Goal: Find specific page/section: Find specific page/section

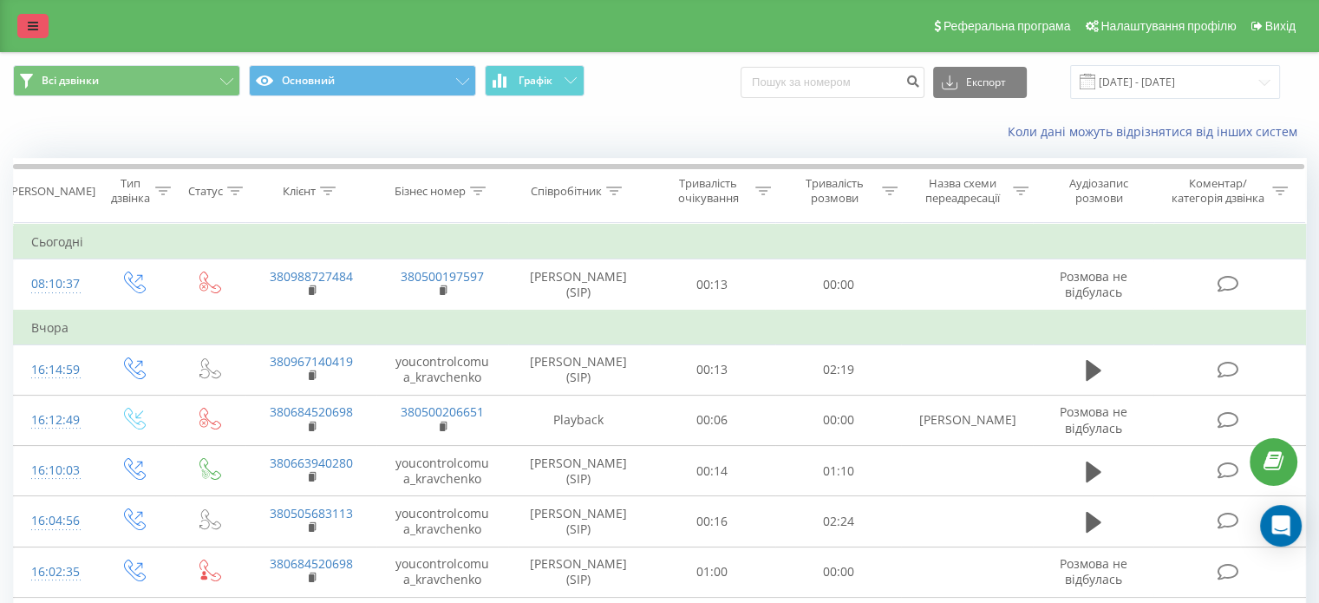
click at [24, 23] on link at bounding box center [32, 26] width 31 height 24
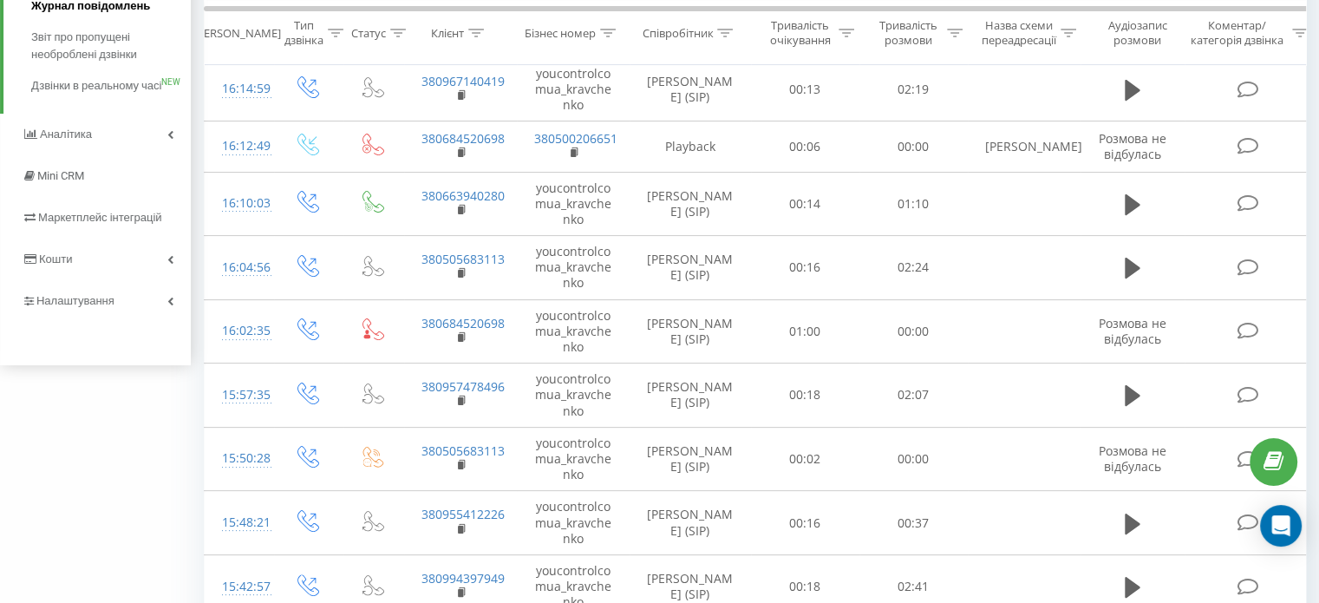
scroll to position [344, 0]
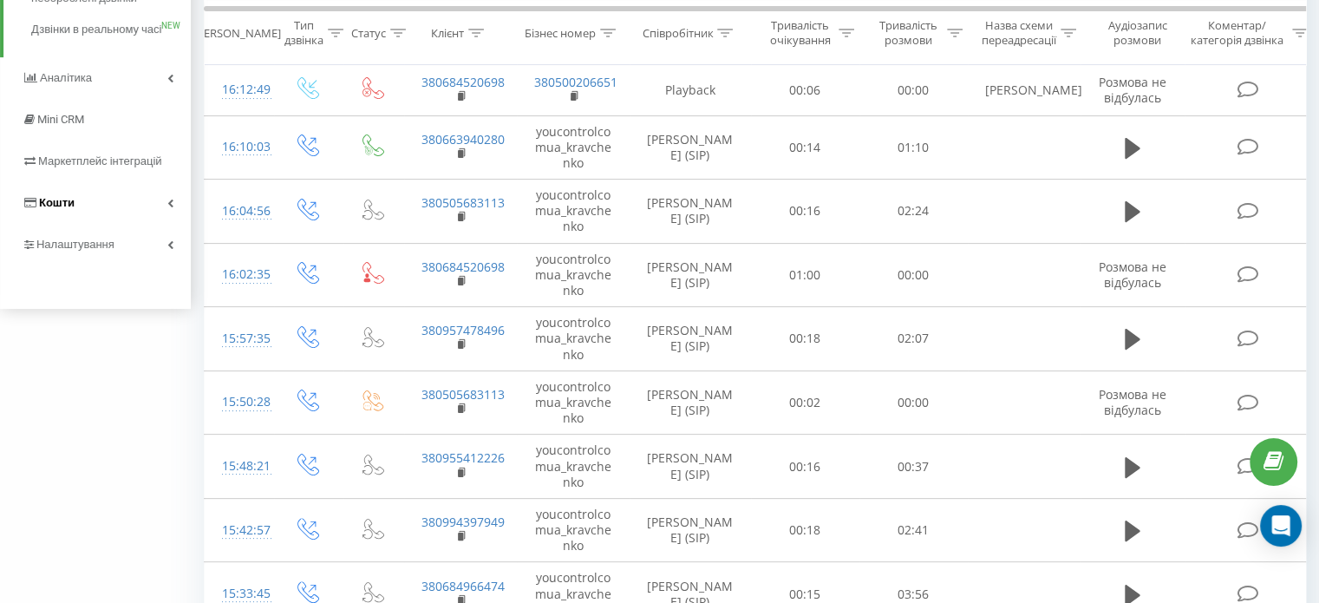
click at [115, 224] on link "Кошти" at bounding box center [95, 203] width 191 height 42
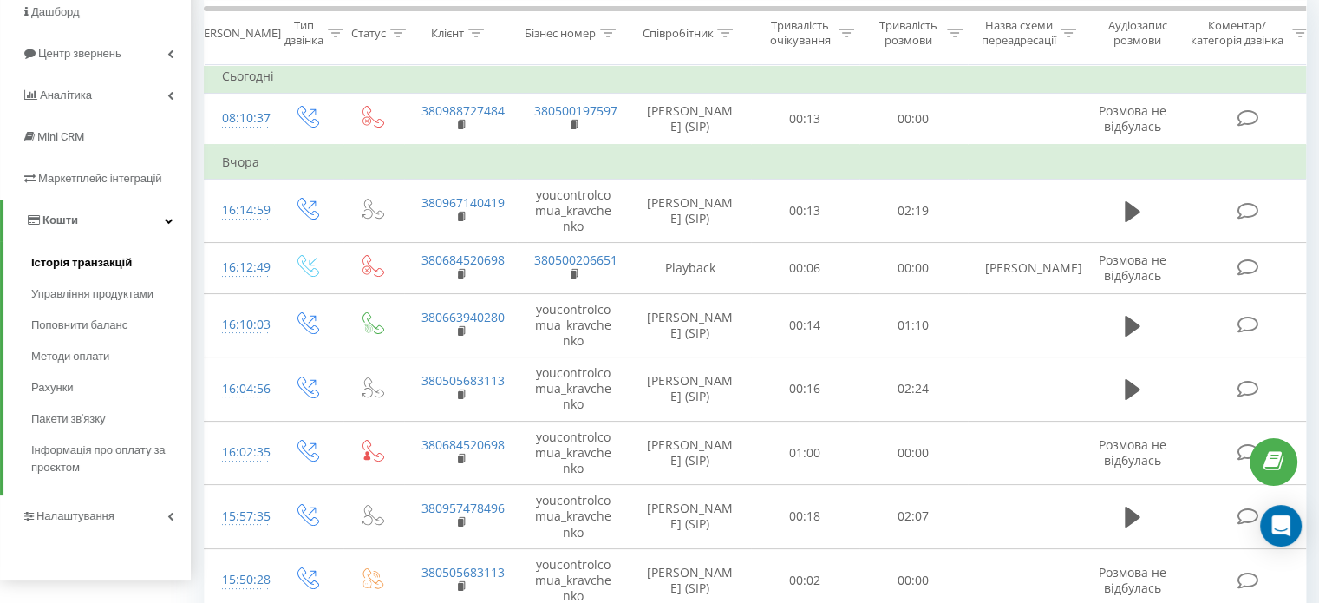
click at [77, 261] on span "Історія транзакцій" at bounding box center [81, 262] width 101 height 17
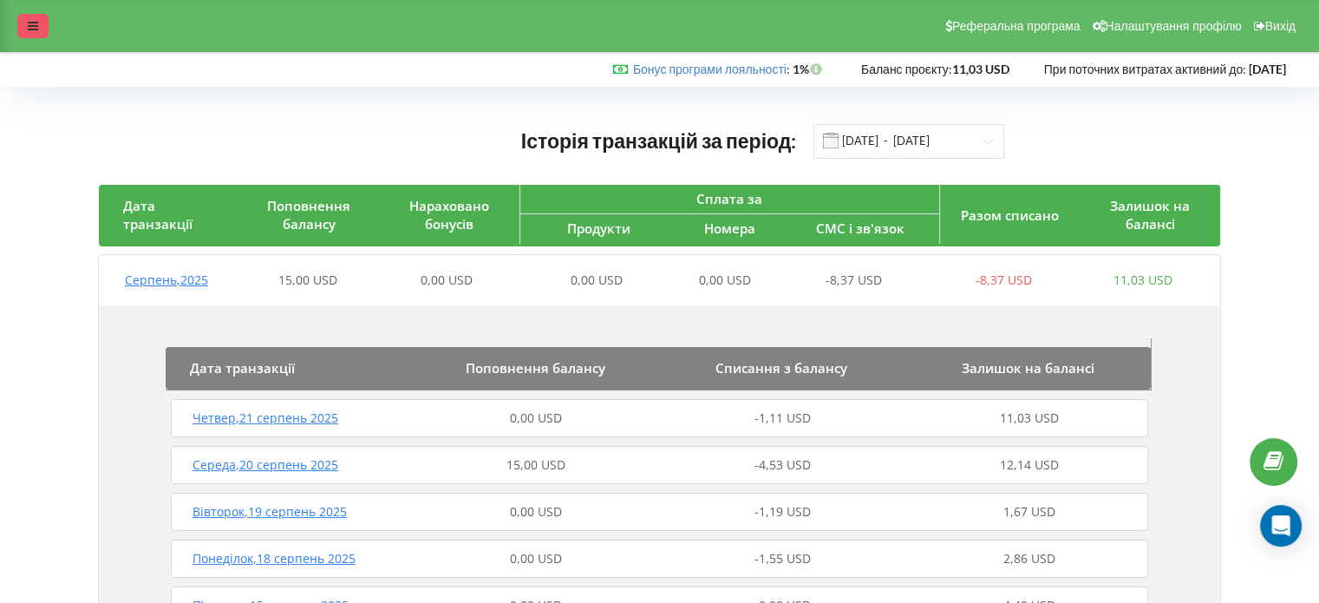
click at [37, 27] on icon at bounding box center [33, 26] width 10 height 12
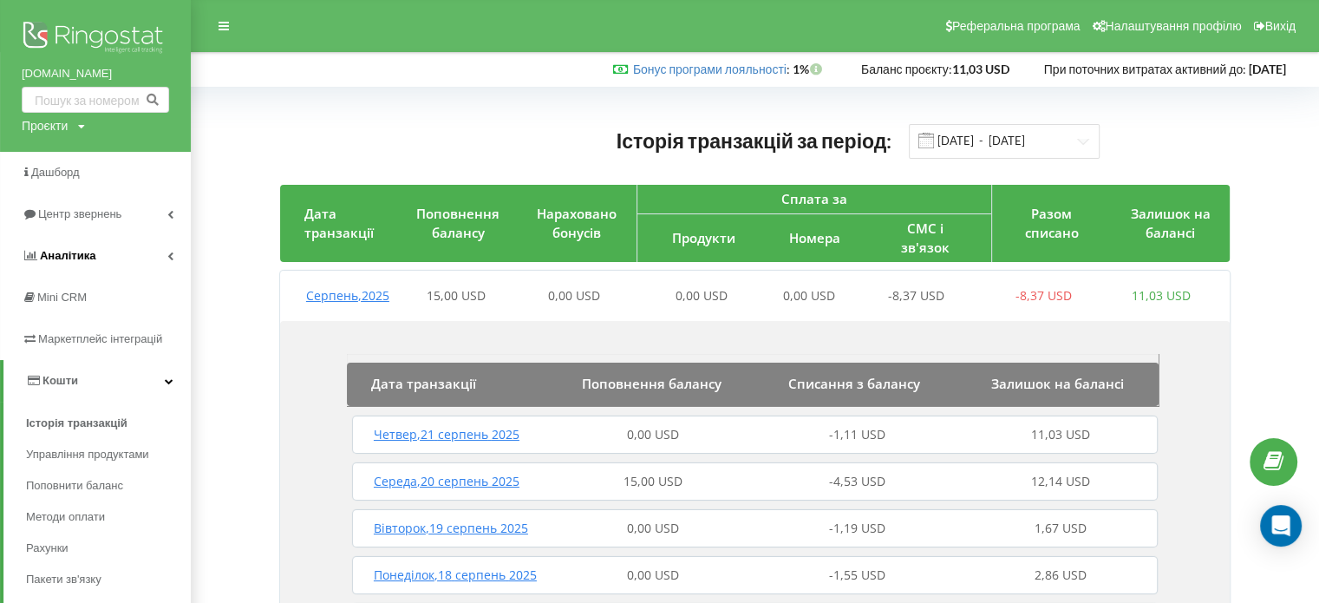
click at [45, 239] on link "Аналiтика" at bounding box center [95, 256] width 191 height 42
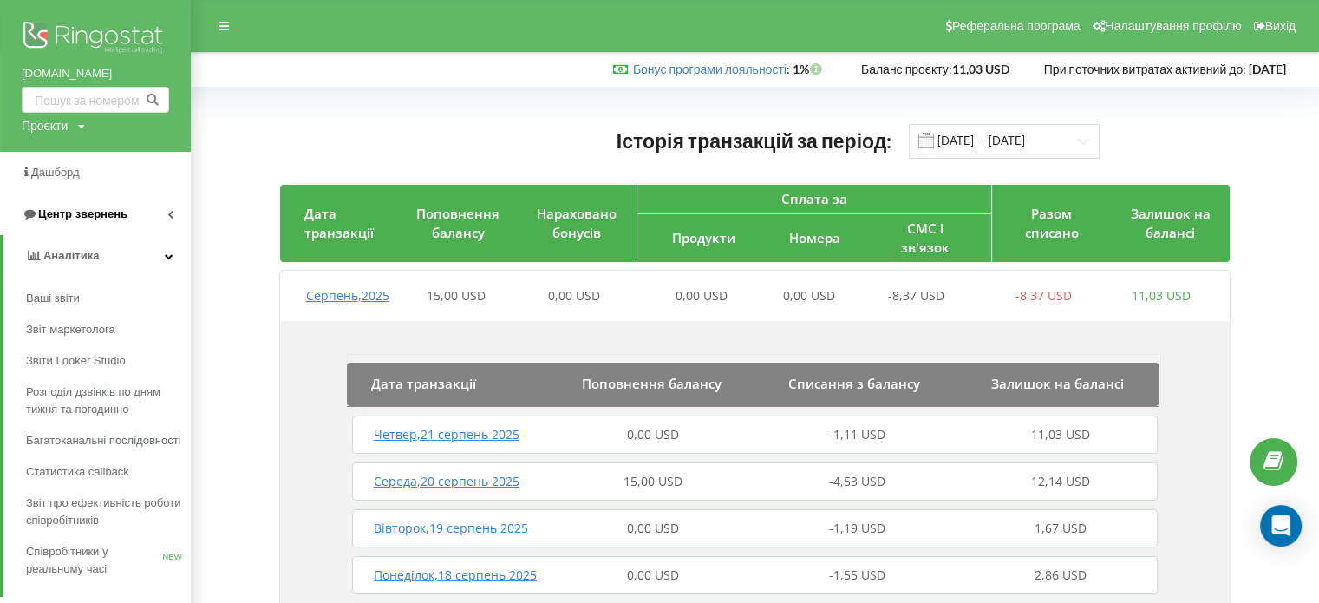
click at [48, 217] on span "Центр звернень" at bounding box center [82, 213] width 89 height 13
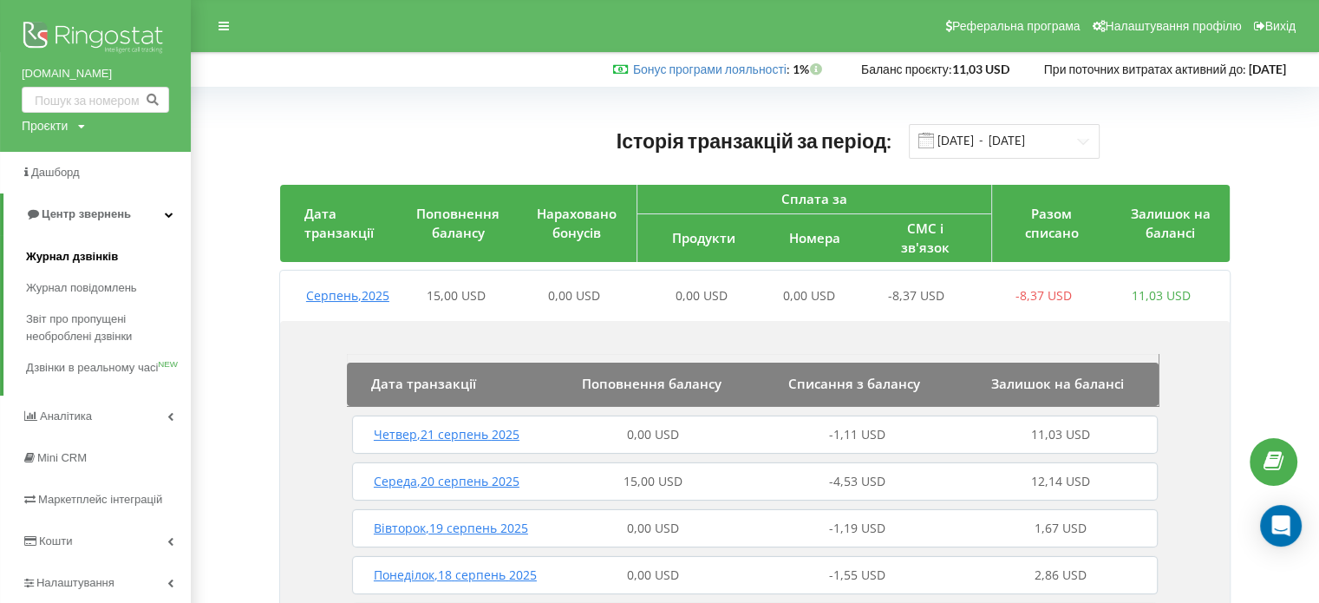
click at [62, 247] on link "Журнал дзвінків" at bounding box center [108, 256] width 165 height 31
